Goal: Navigation & Orientation: Find specific page/section

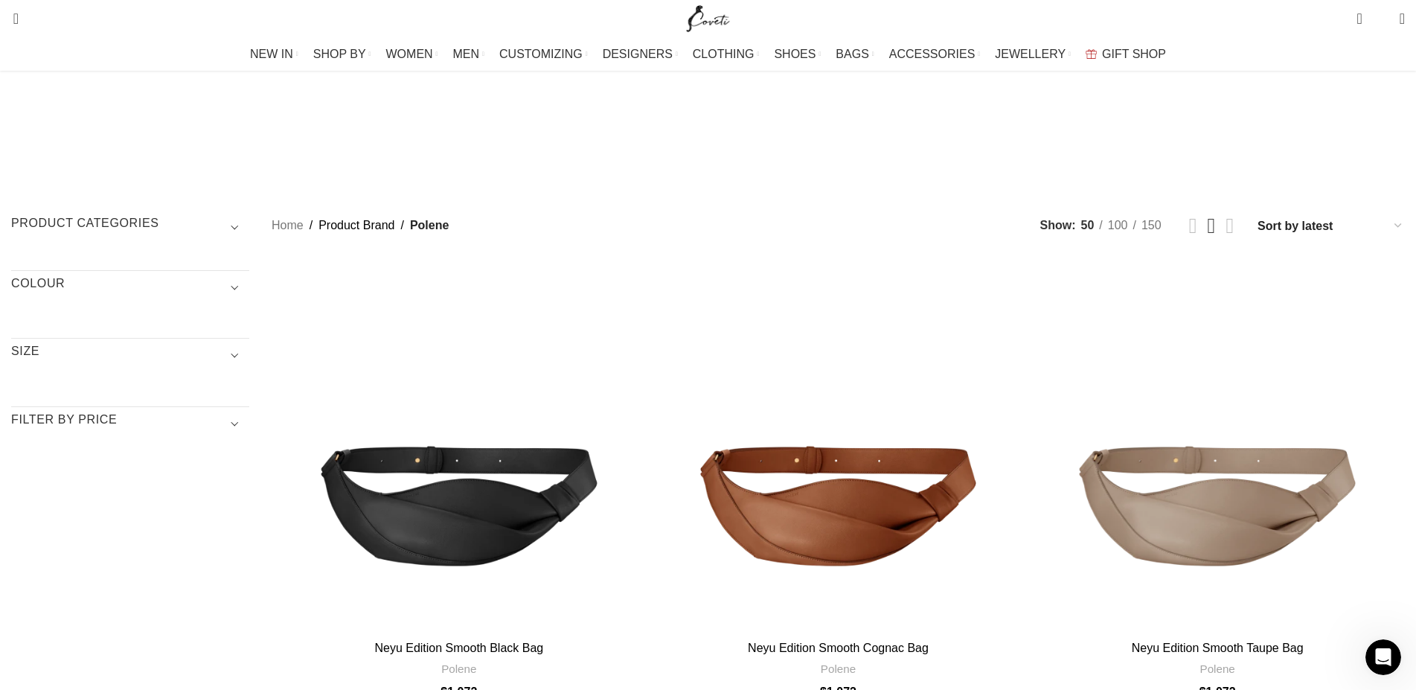
scroll to position [18, 0]
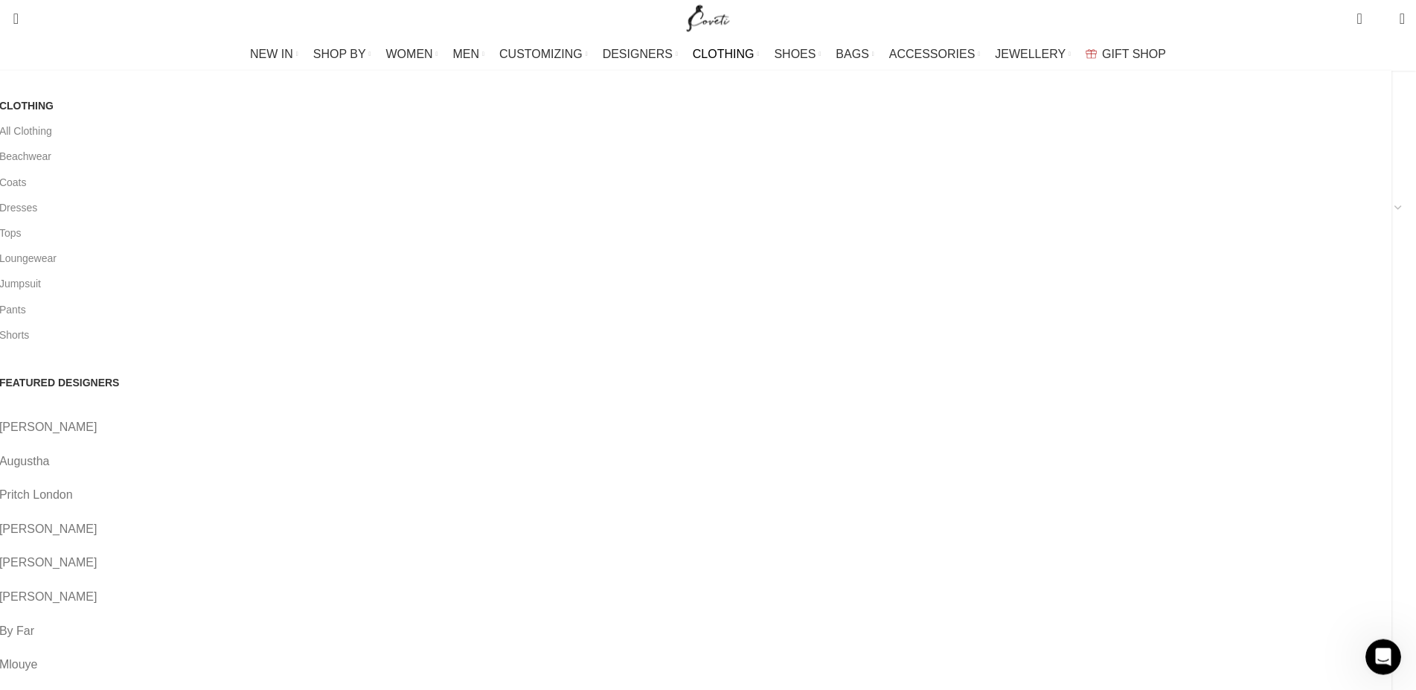
click at [712, 44] on link "CLOTHING" at bounding box center [726, 54] width 67 height 30
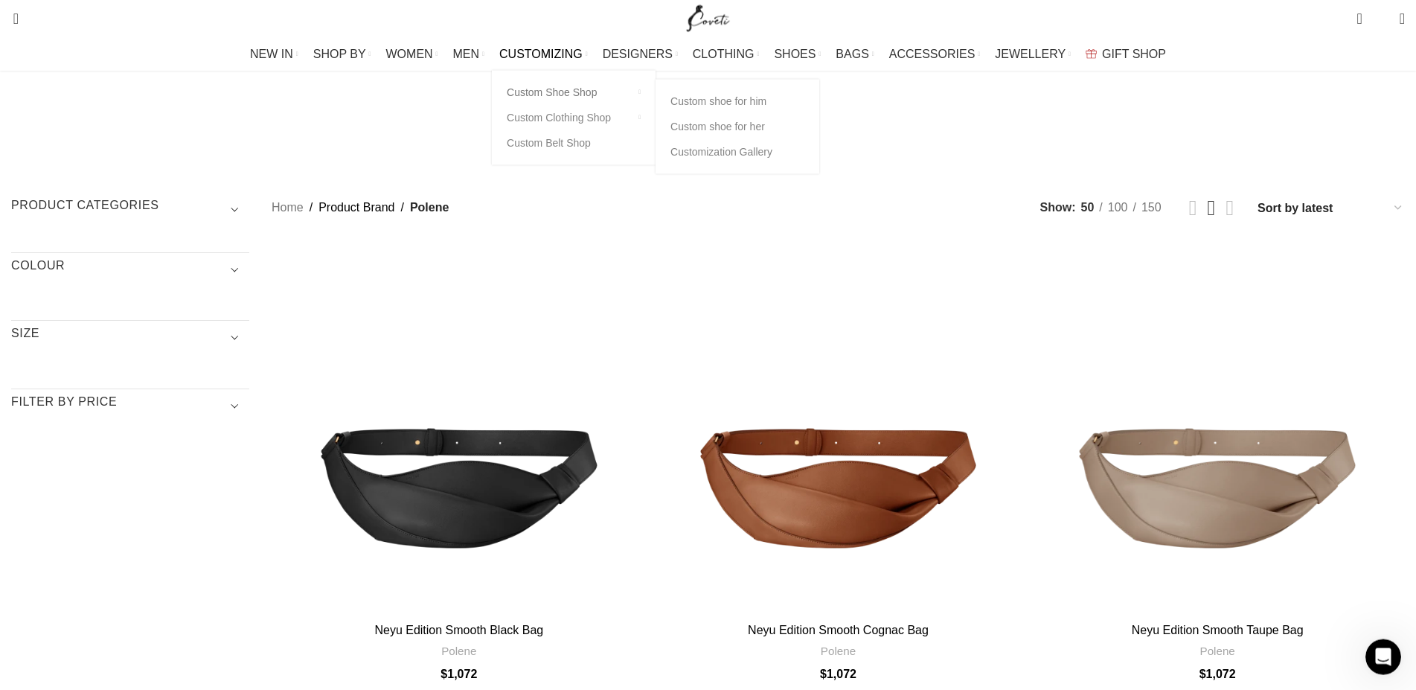
click at [571, 87] on link "Custom Shoe Shop" at bounding box center [574, 92] width 134 height 25
click at [772, 103] on link "Custom shoe for him" at bounding box center [738, 101] width 134 height 25
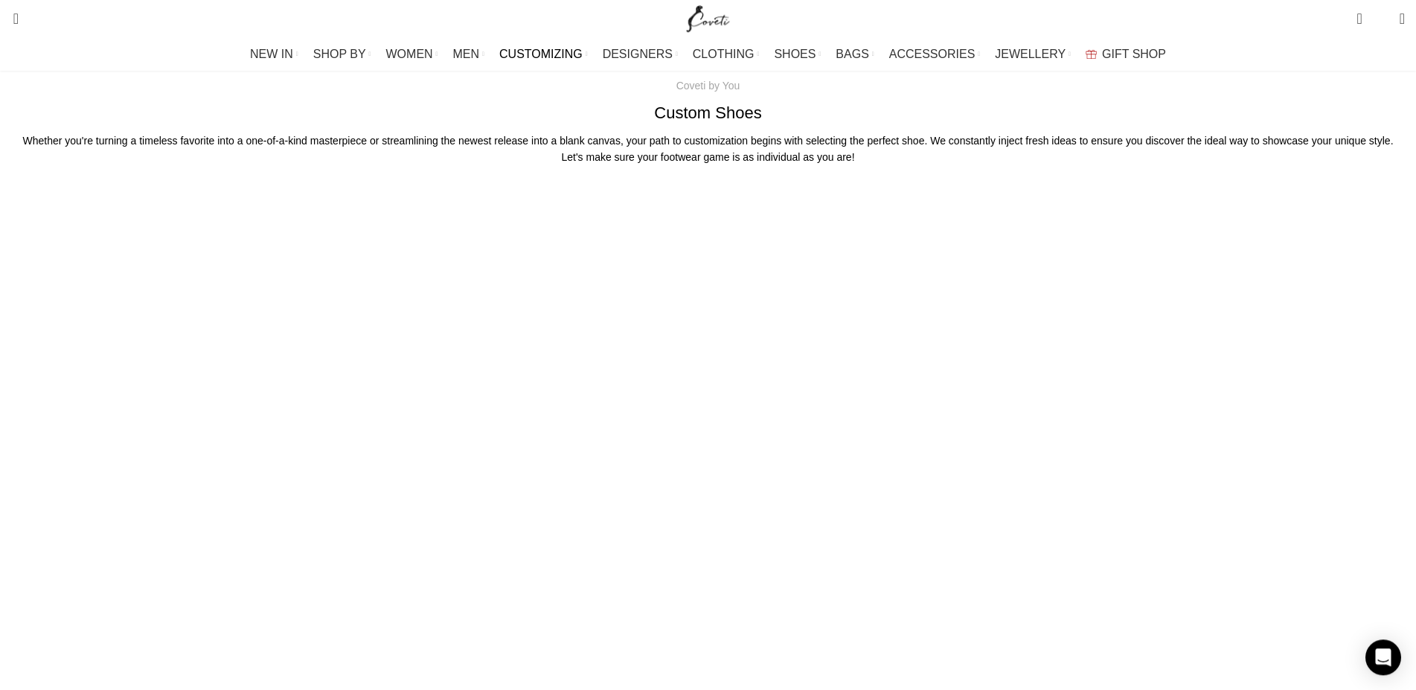
scroll to position [152, 0]
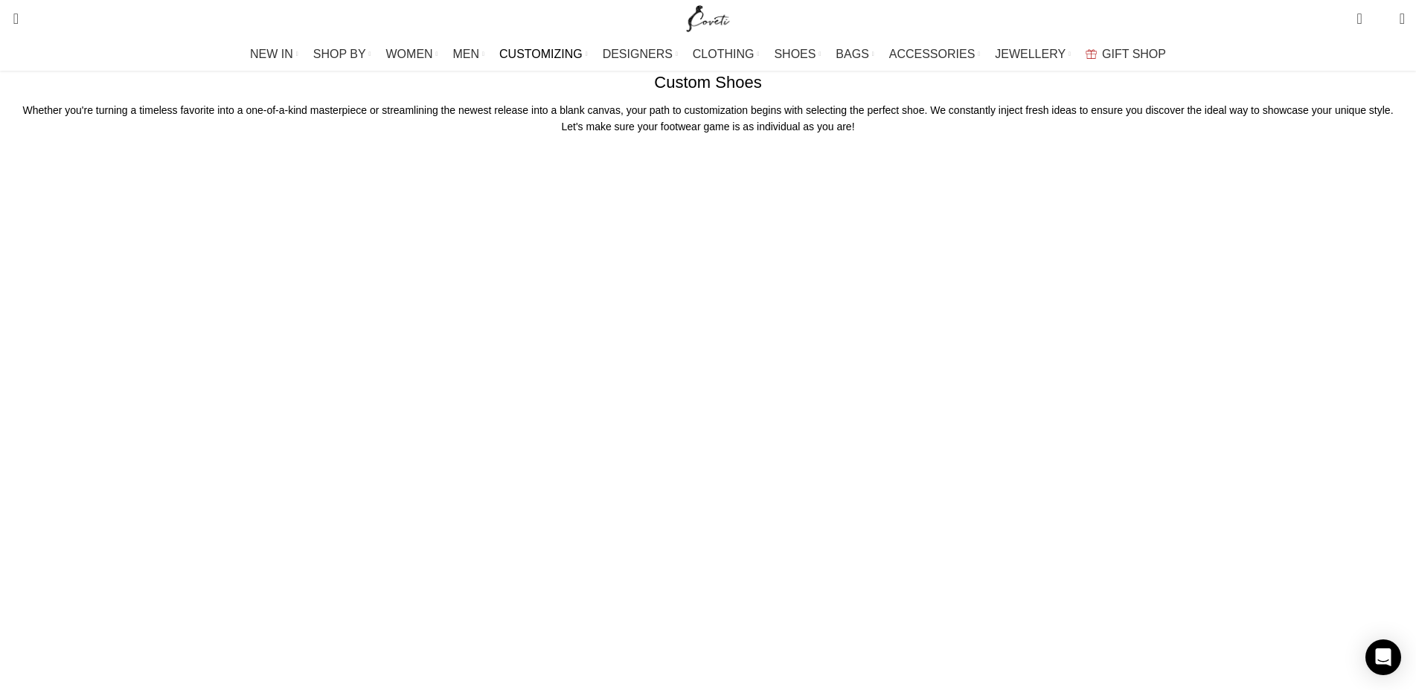
click at [712, 21] on img "Site logo" at bounding box center [708, 18] width 50 height 37
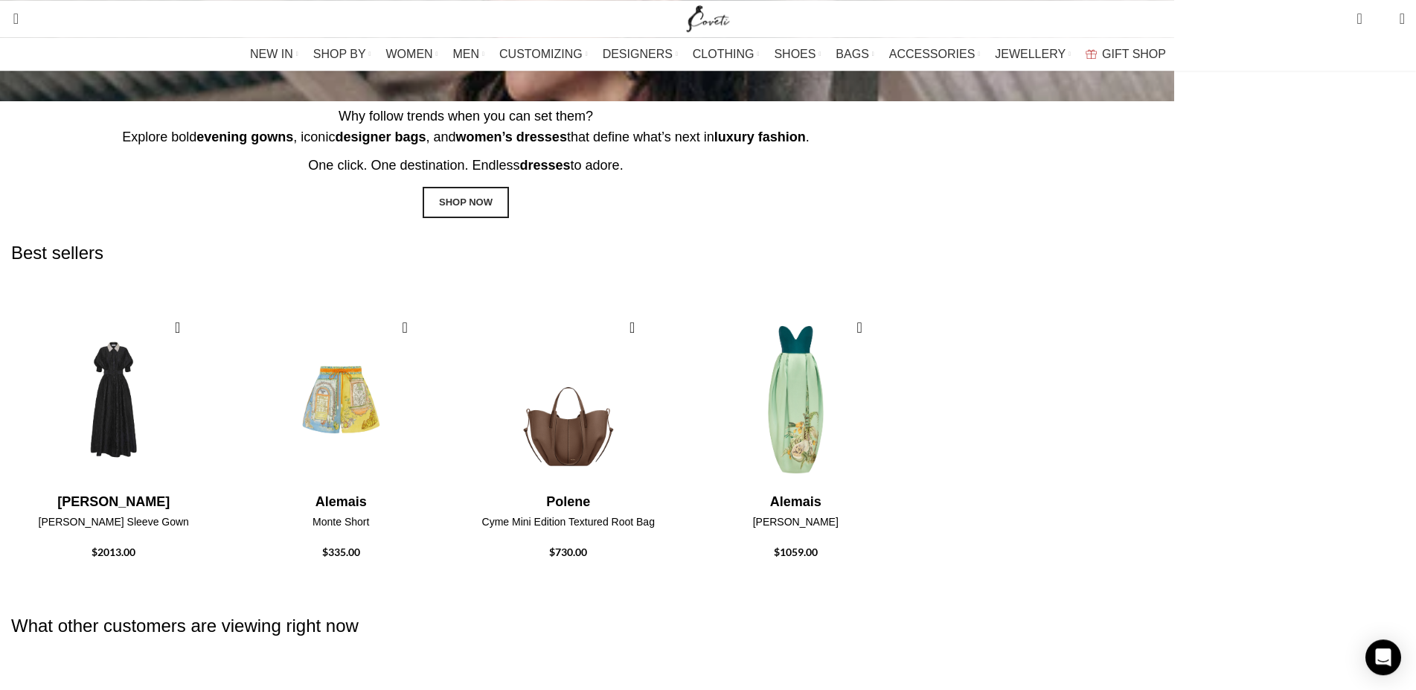
scroll to position [1215, 0]
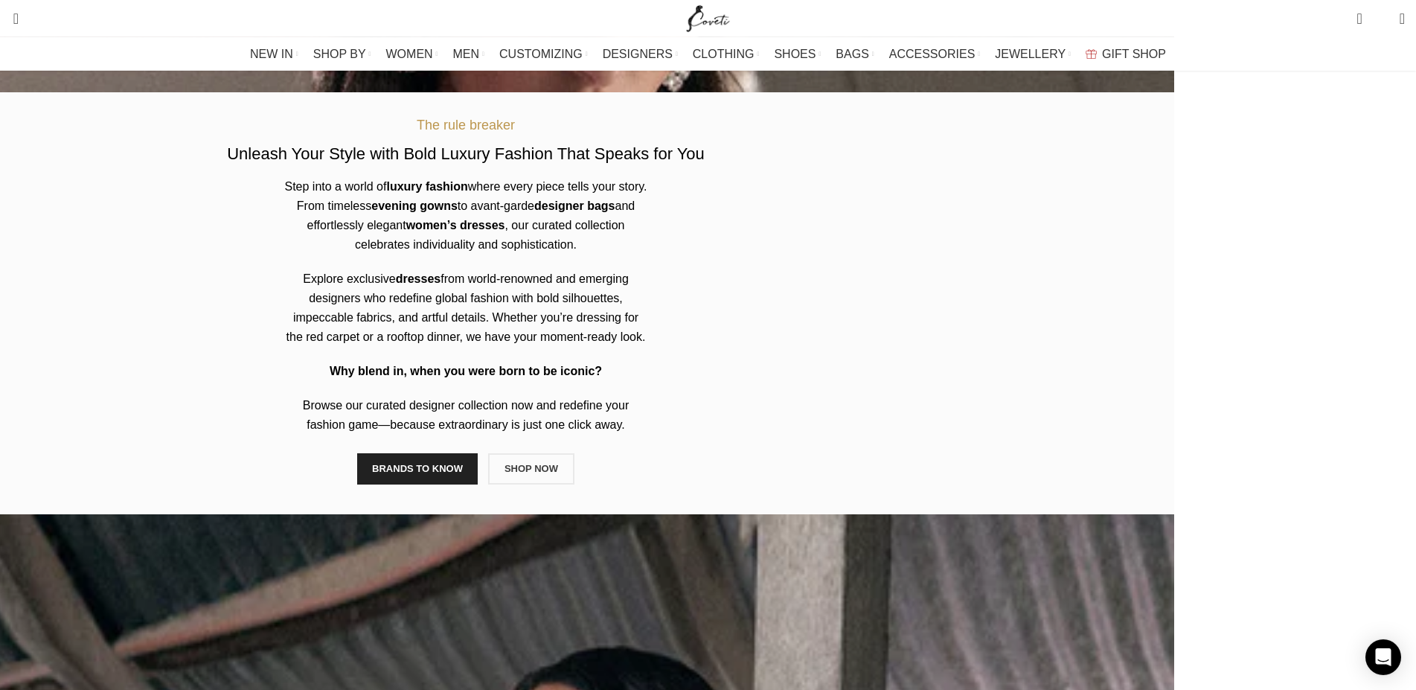
scroll to position [380, 0]
